Goal: Task Accomplishment & Management: Manage account settings

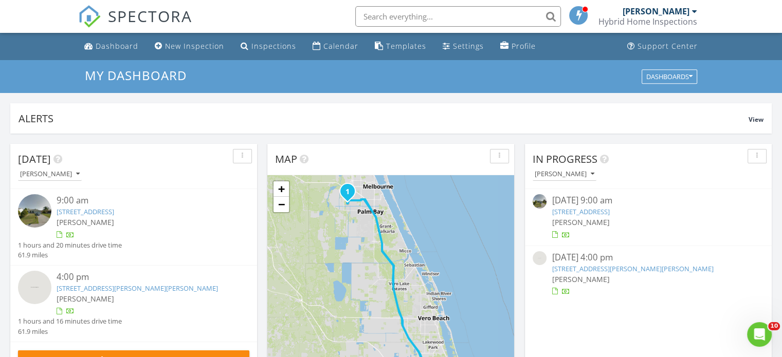
click at [609, 211] on link "1770 Monrovia St NW, Palm Bay, FL 32907" at bounding box center [581, 211] width 58 height 9
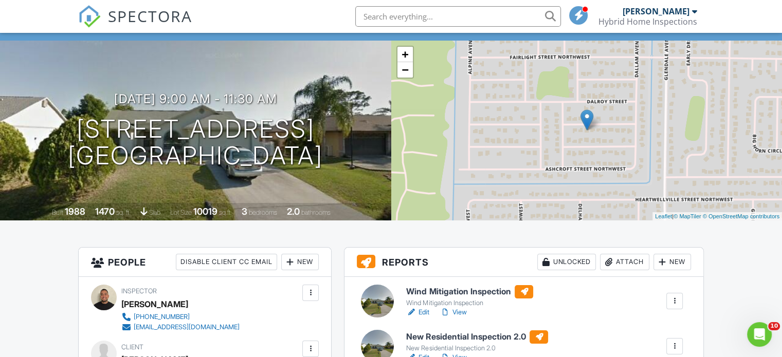
scroll to position [103, 0]
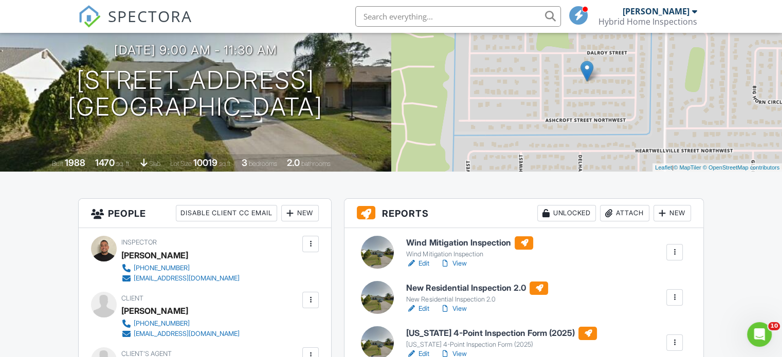
click at [379, 247] on div at bounding box center [377, 252] width 33 height 33
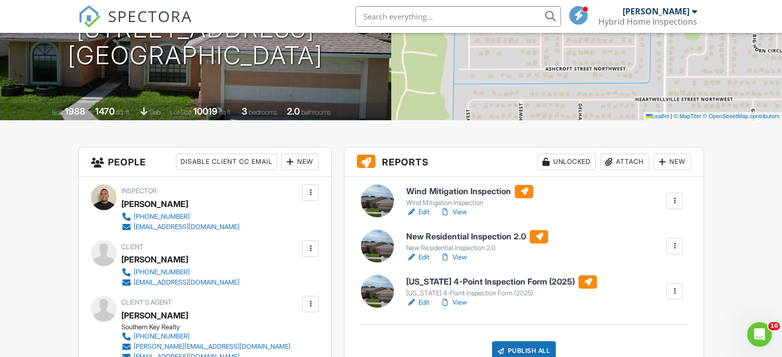
click at [382, 285] on div at bounding box center [377, 291] width 33 height 33
